Goal: Navigation & Orientation: Find specific page/section

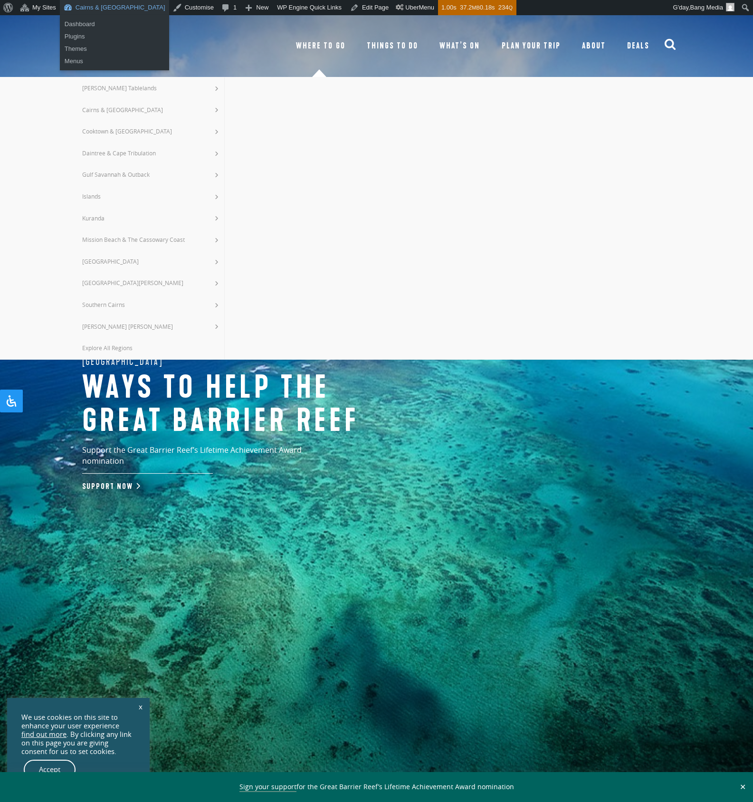
click at [108, 10] on link "Cairns & [GEOGRAPHIC_DATA]" at bounding box center [114, 7] width 109 height 15
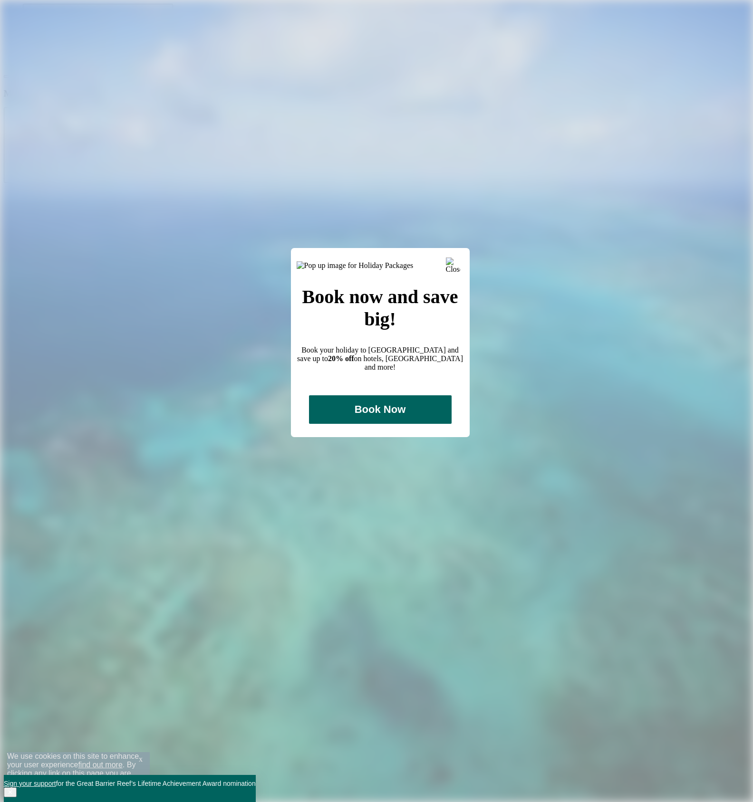
click at [454, 264] on img at bounding box center [453, 265] width 14 height 14
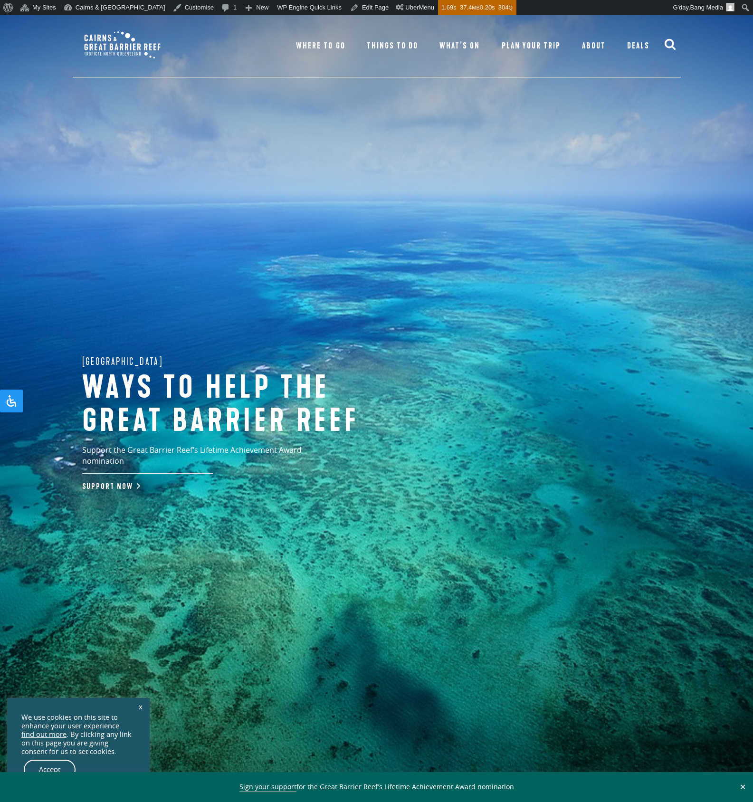
click at [343, 48] on span "Where To Go" at bounding box center [320, 46] width 49 height 10
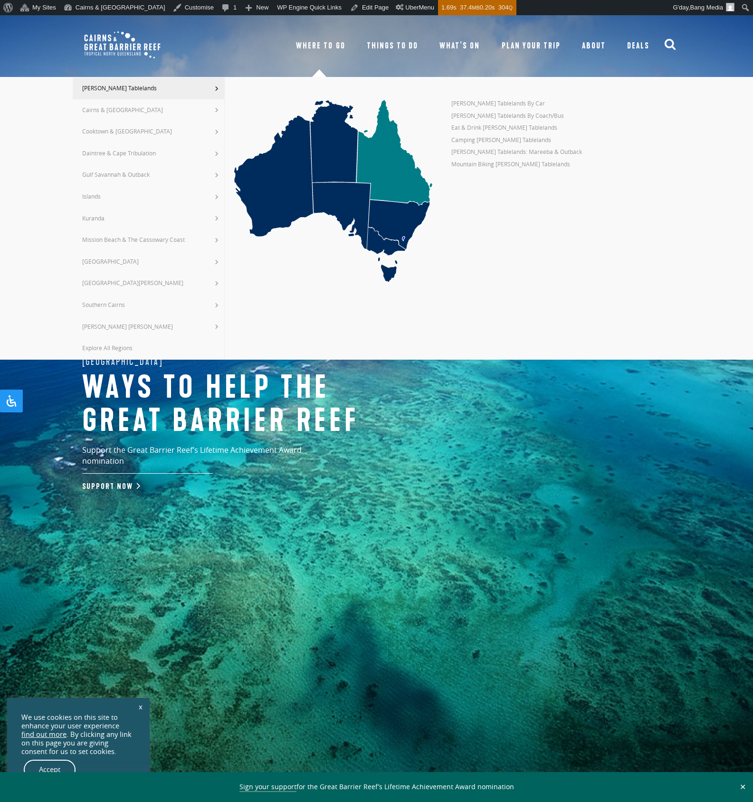
click at [388, 44] on span "Things To Do" at bounding box center [392, 46] width 51 height 10
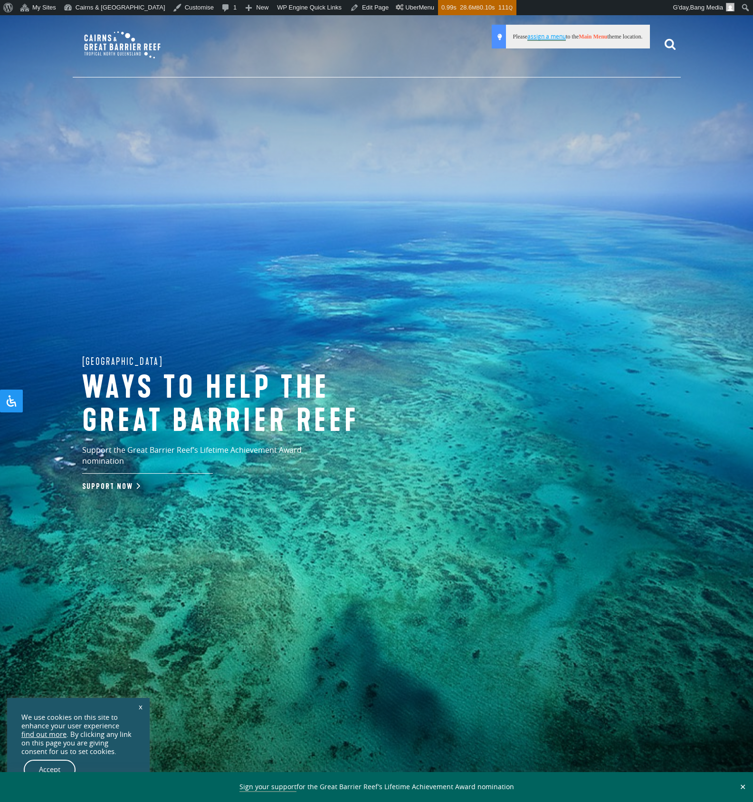
click at [634, 113] on div "Great Barrier Reef Ways to help the great barrier reef Support the Great Barrie…" at bounding box center [376, 416] width 753 height 802
click at [446, 53] on div "Menu Please assign a menu to the Main Menu theme location." at bounding box center [377, 46] width 608 height 62
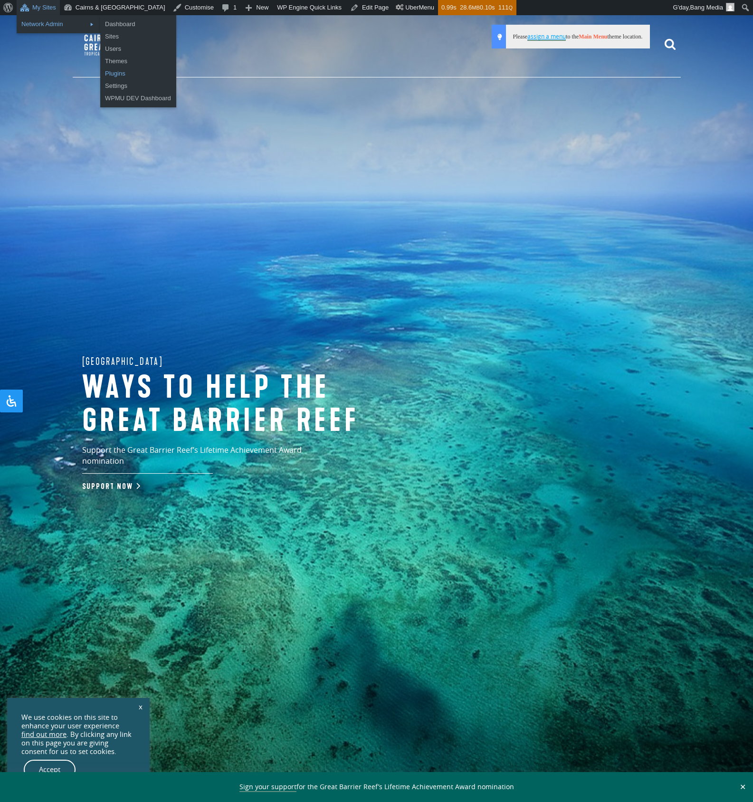
click at [128, 70] on link "Plugins" at bounding box center [138, 73] width 76 height 12
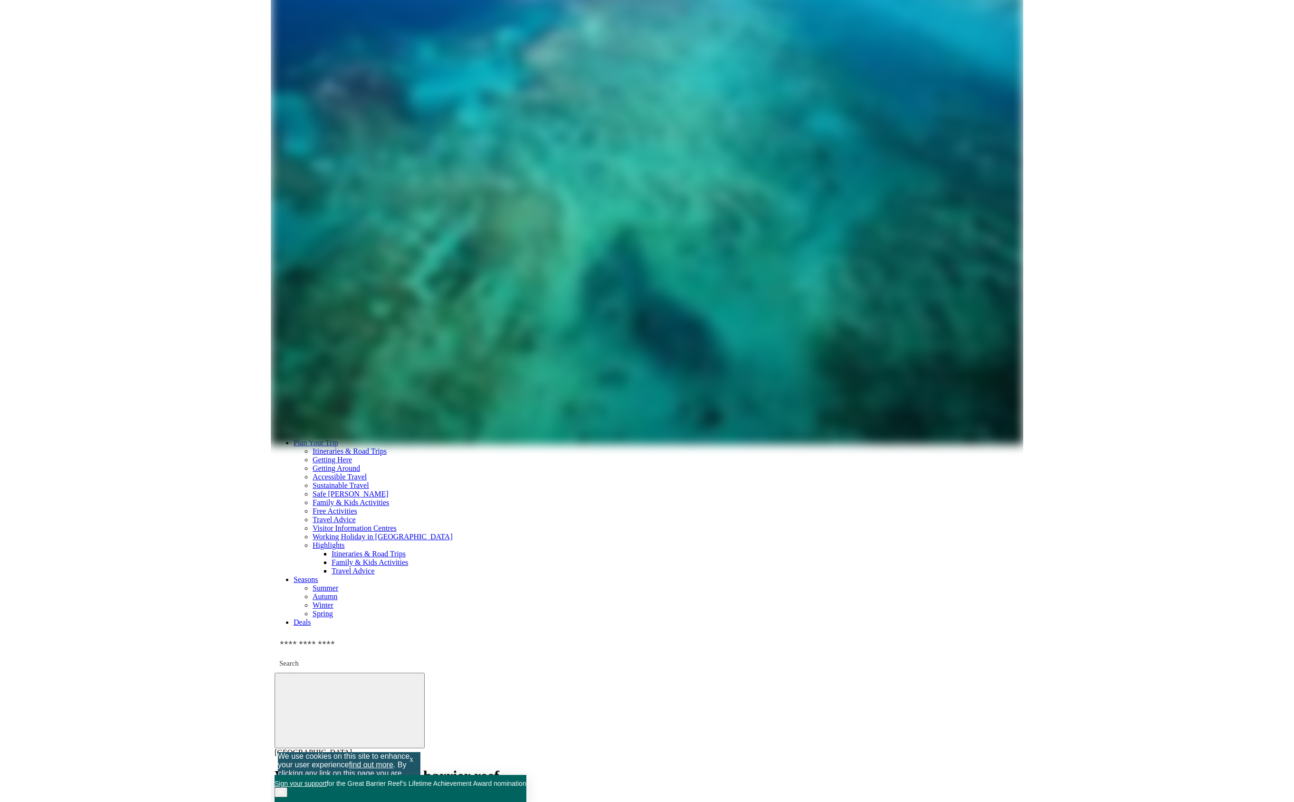
scroll to position [308, 0]
